Goal: Use online tool/utility: Utilize a website feature to perform a specific function

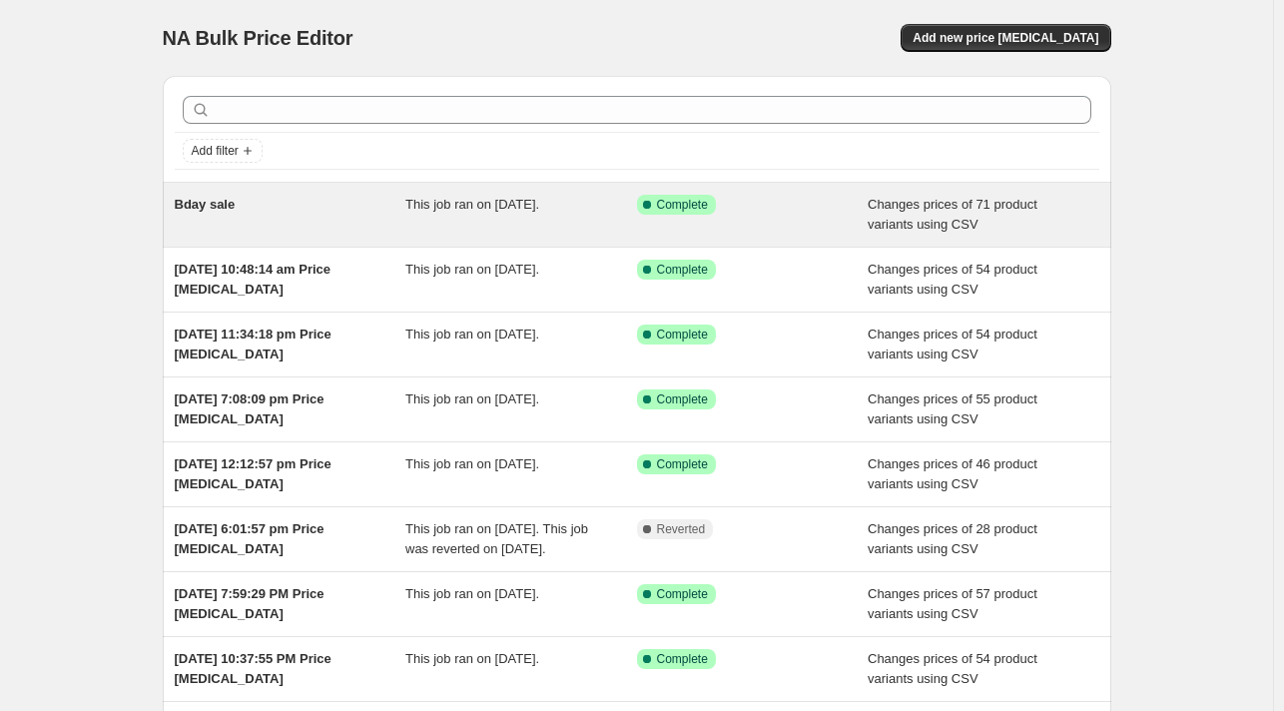
click at [393, 216] on div "Bday sale" at bounding box center [291, 215] width 232 height 40
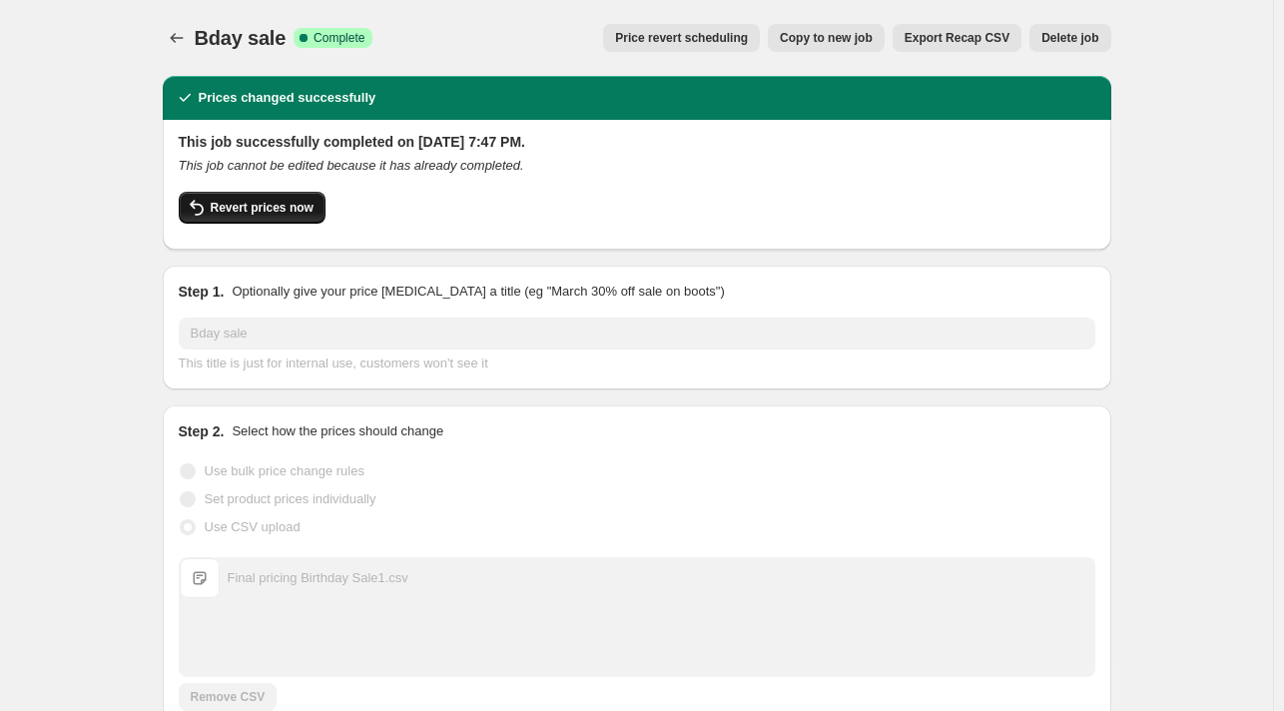
click at [279, 209] on span "Revert prices now" at bounding box center [262, 208] width 103 height 16
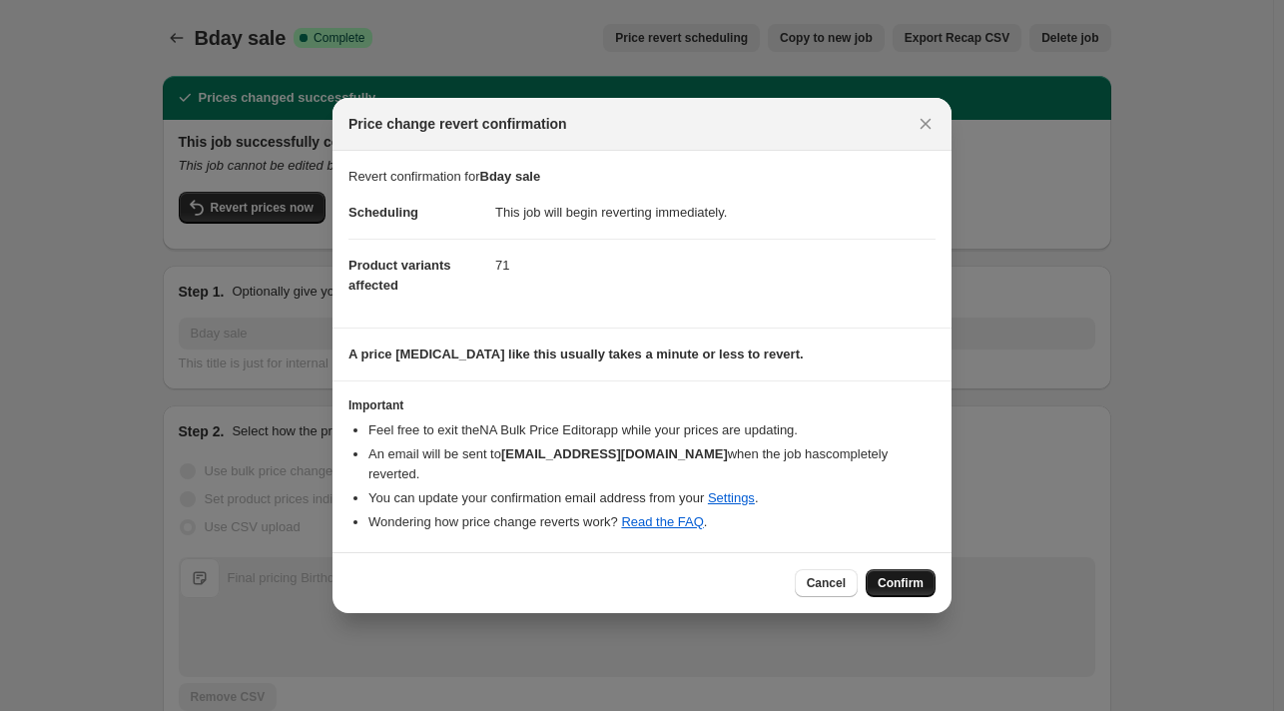
click at [915, 584] on span "Confirm" at bounding box center [901, 583] width 46 height 16
